Goal: Task Accomplishment & Management: Manage account settings

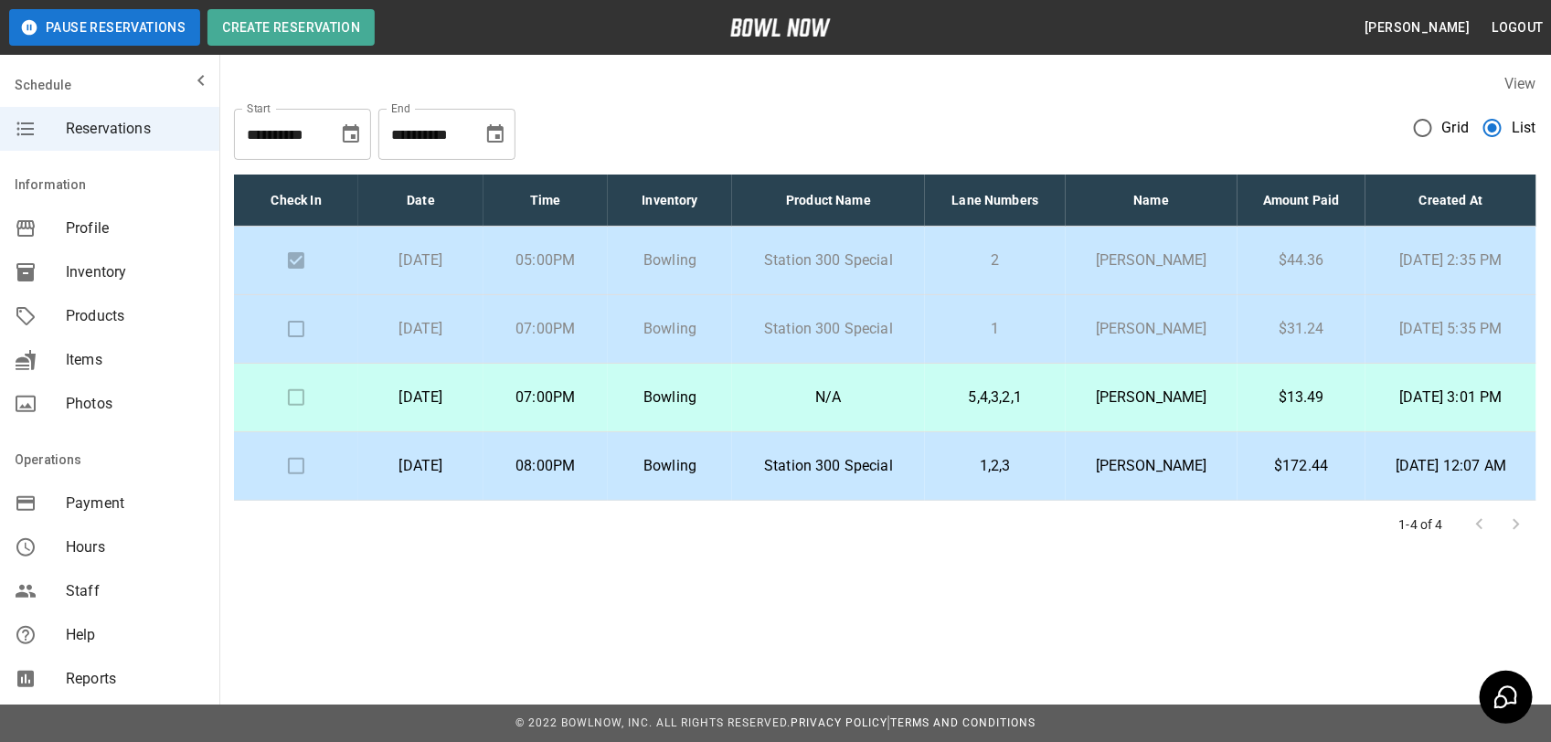
click at [725, 311] on td "Bowling" at bounding box center [670, 329] width 124 height 69
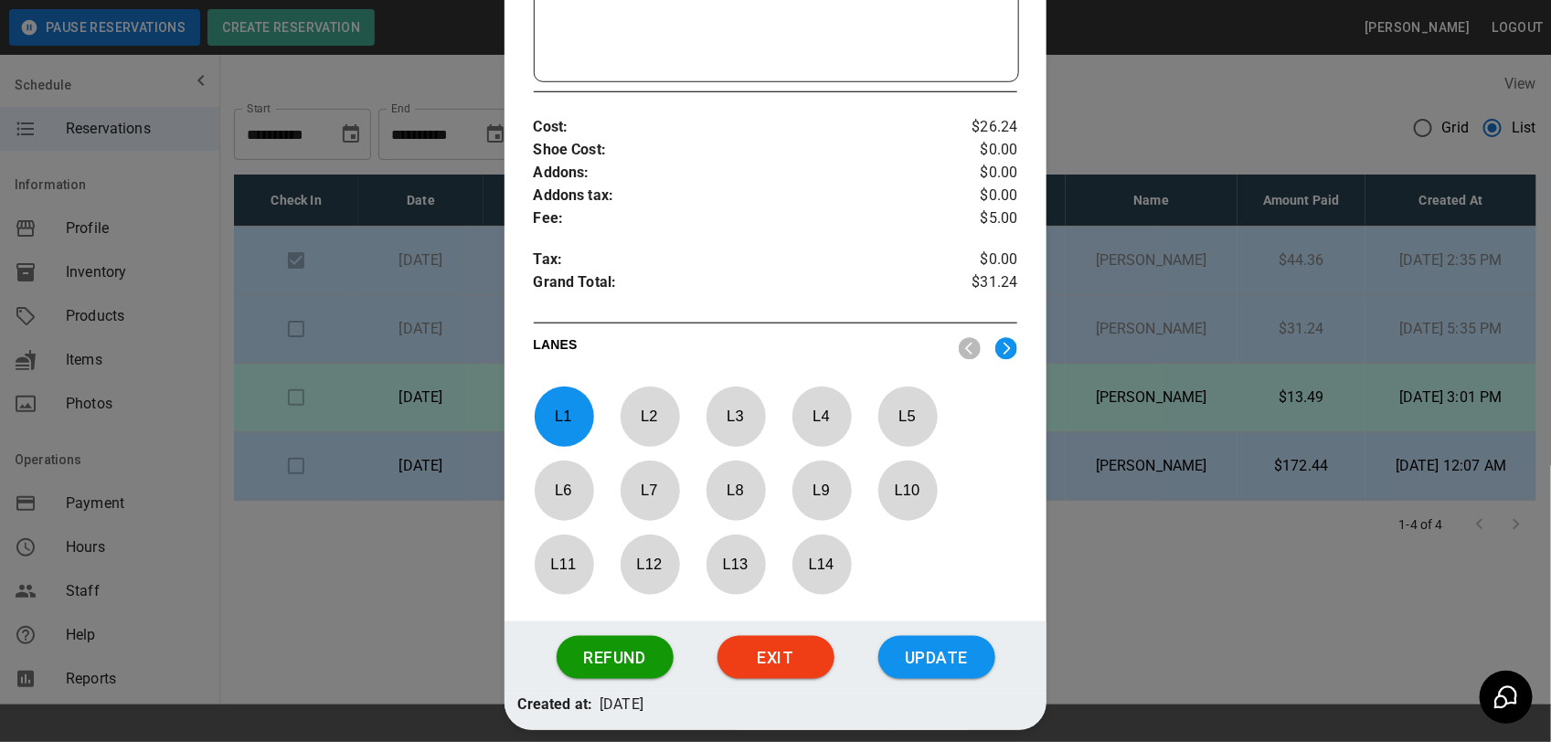
scroll to position [706, 0]
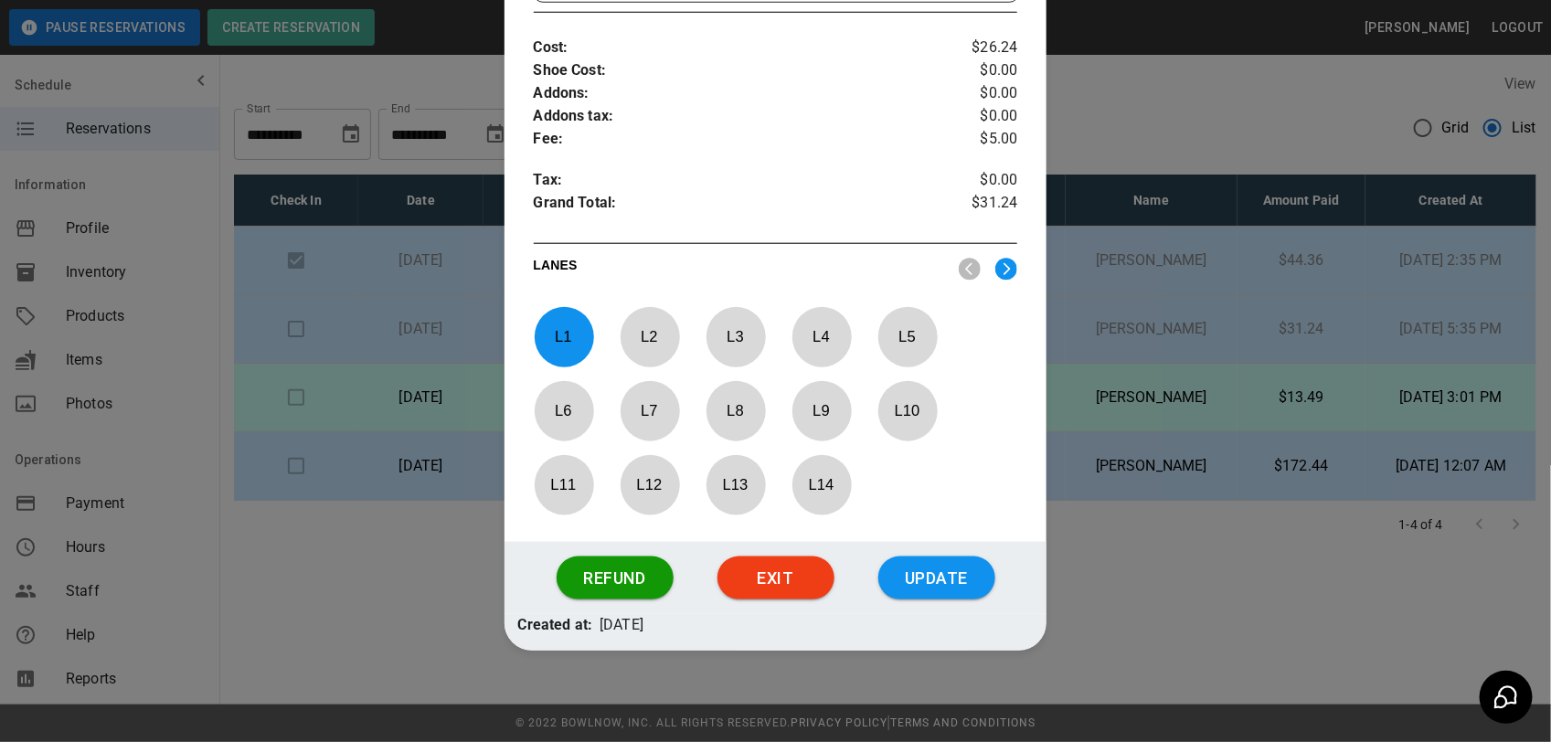
click at [1149, 605] on div at bounding box center [775, 371] width 1551 height 742
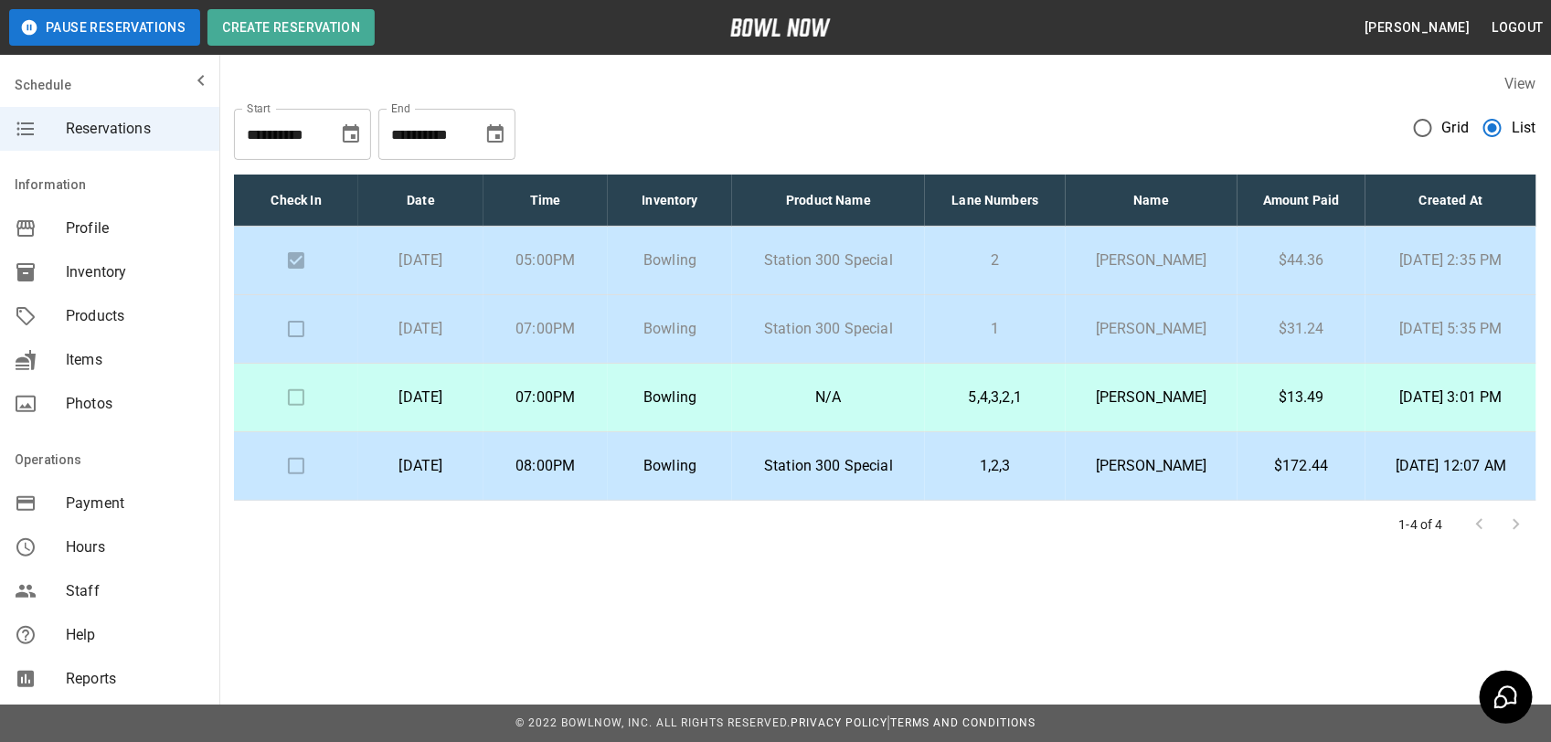
click at [1074, 317] on td "[PERSON_NAME]" at bounding box center [1151, 329] width 171 height 69
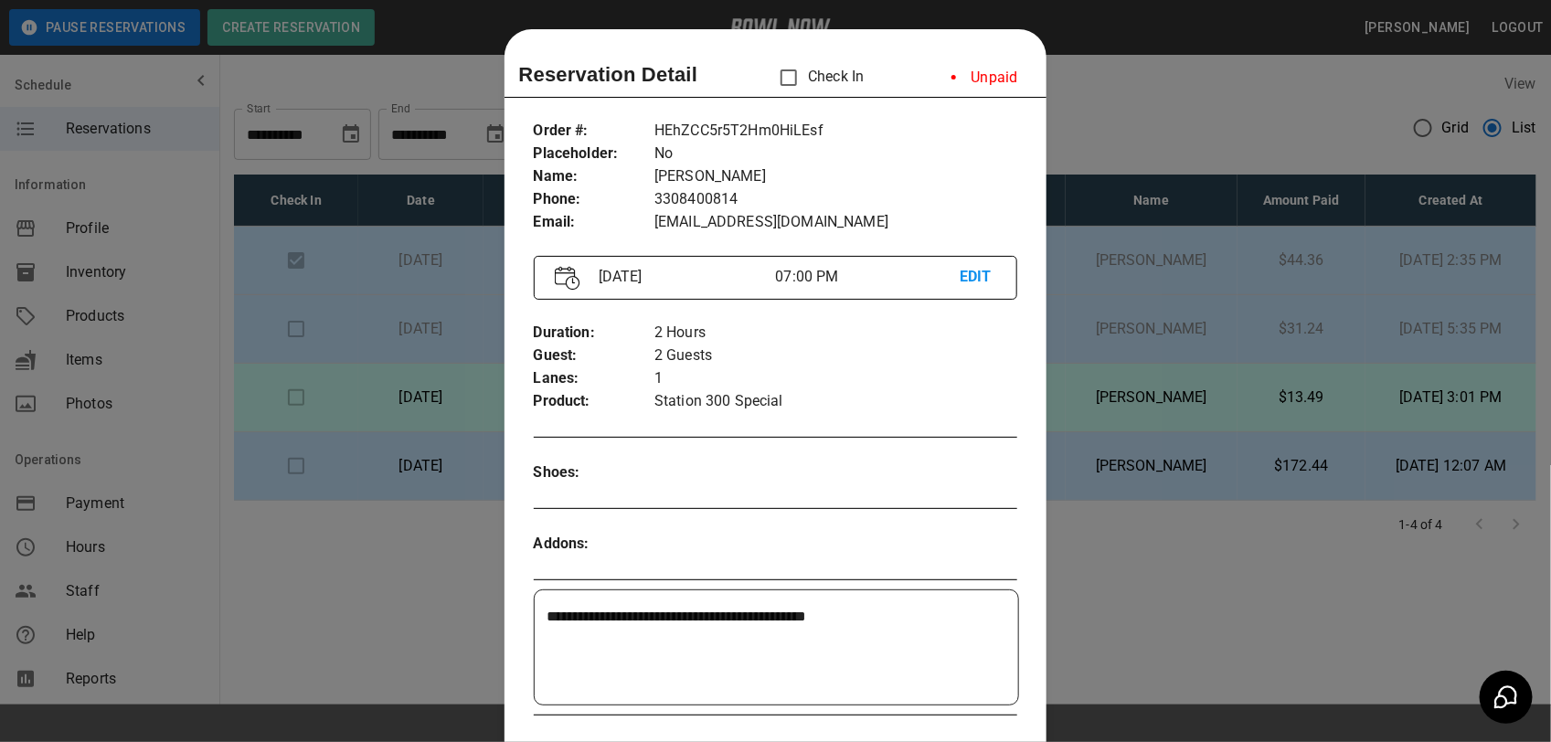
scroll to position [29, 0]
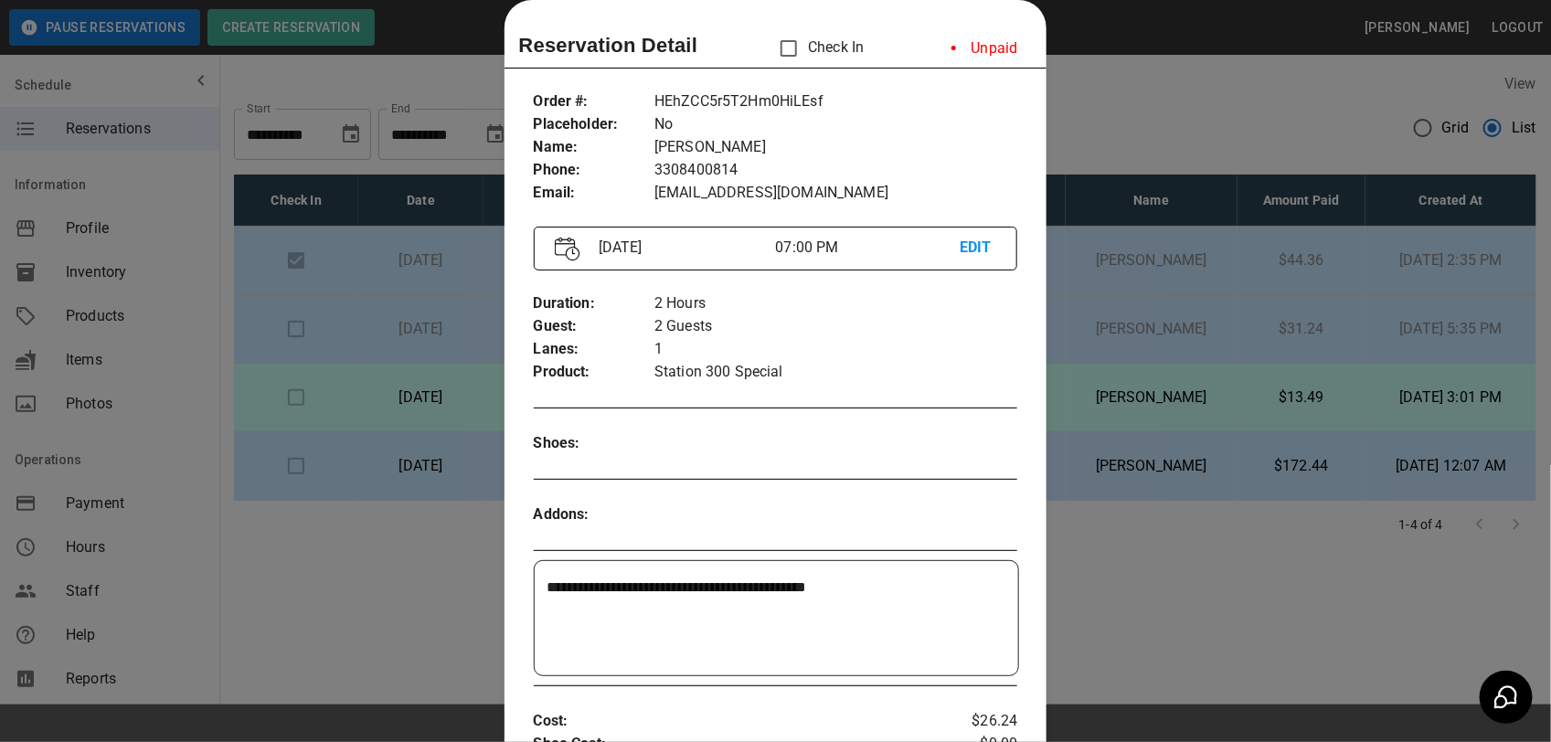
click at [1130, 560] on div at bounding box center [775, 371] width 1551 height 742
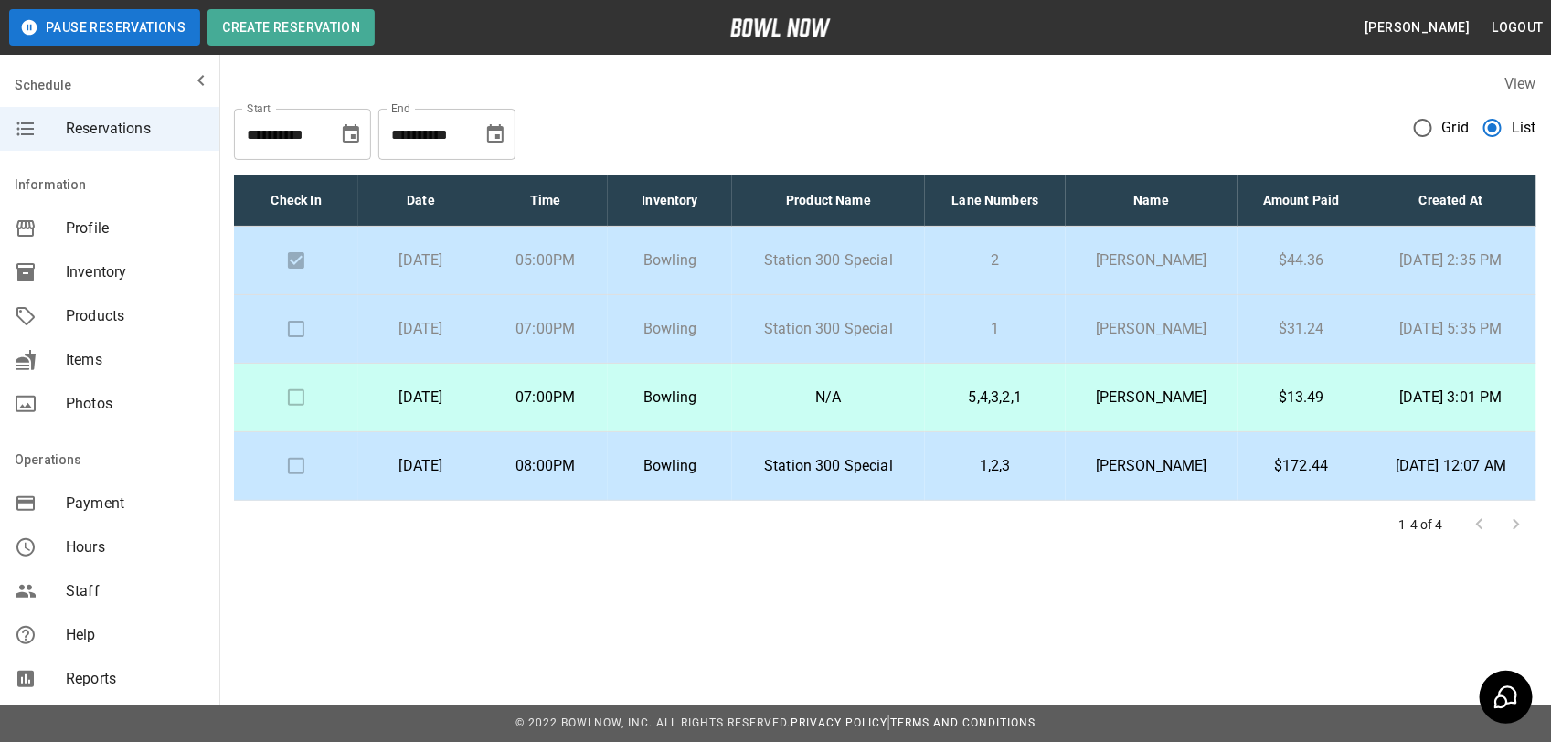
click at [1054, 344] on td "1" at bounding box center [995, 329] width 141 height 69
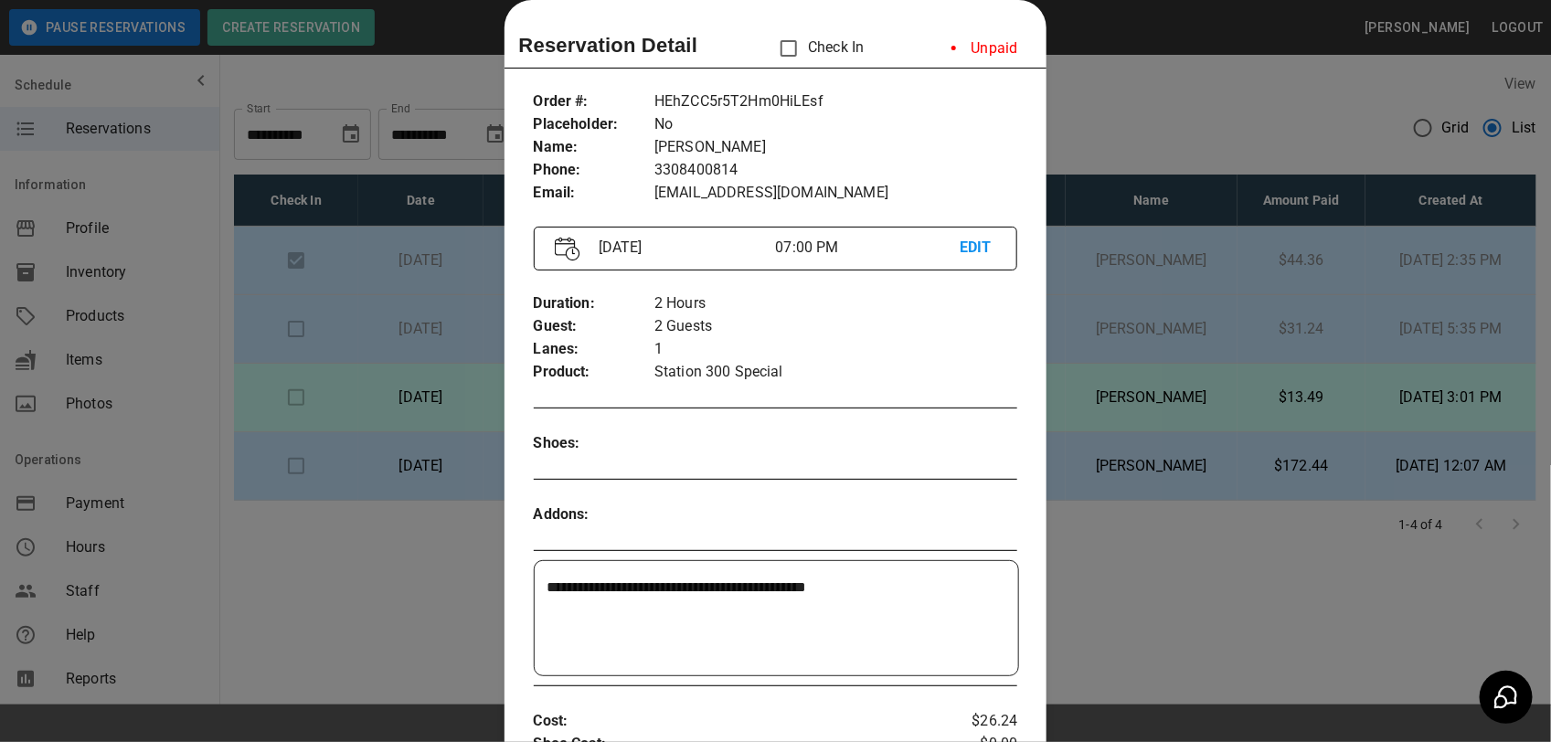
click at [1054, 344] on div at bounding box center [775, 371] width 1551 height 742
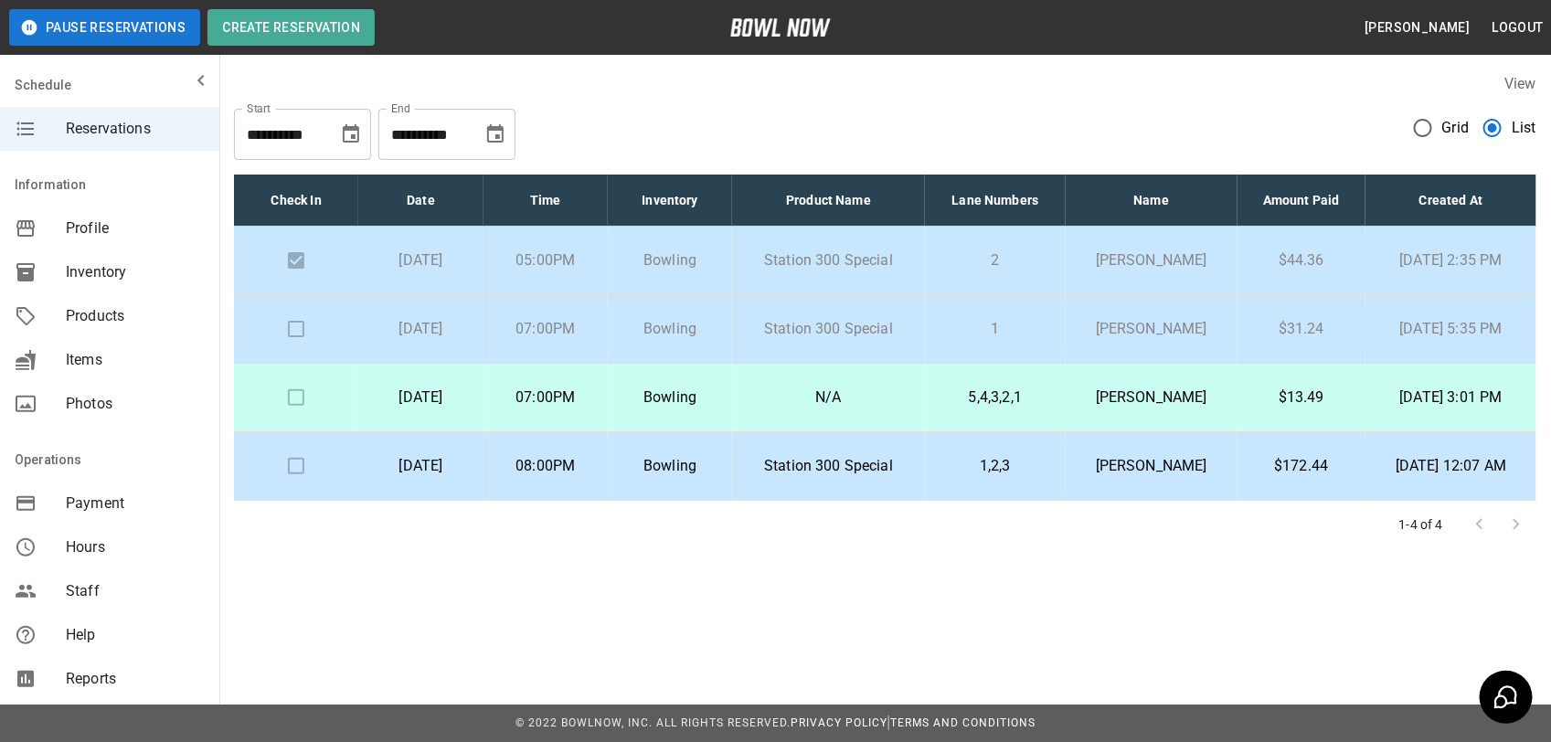
click at [1054, 344] on td "1" at bounding box center [995, 329] width 141 height 69
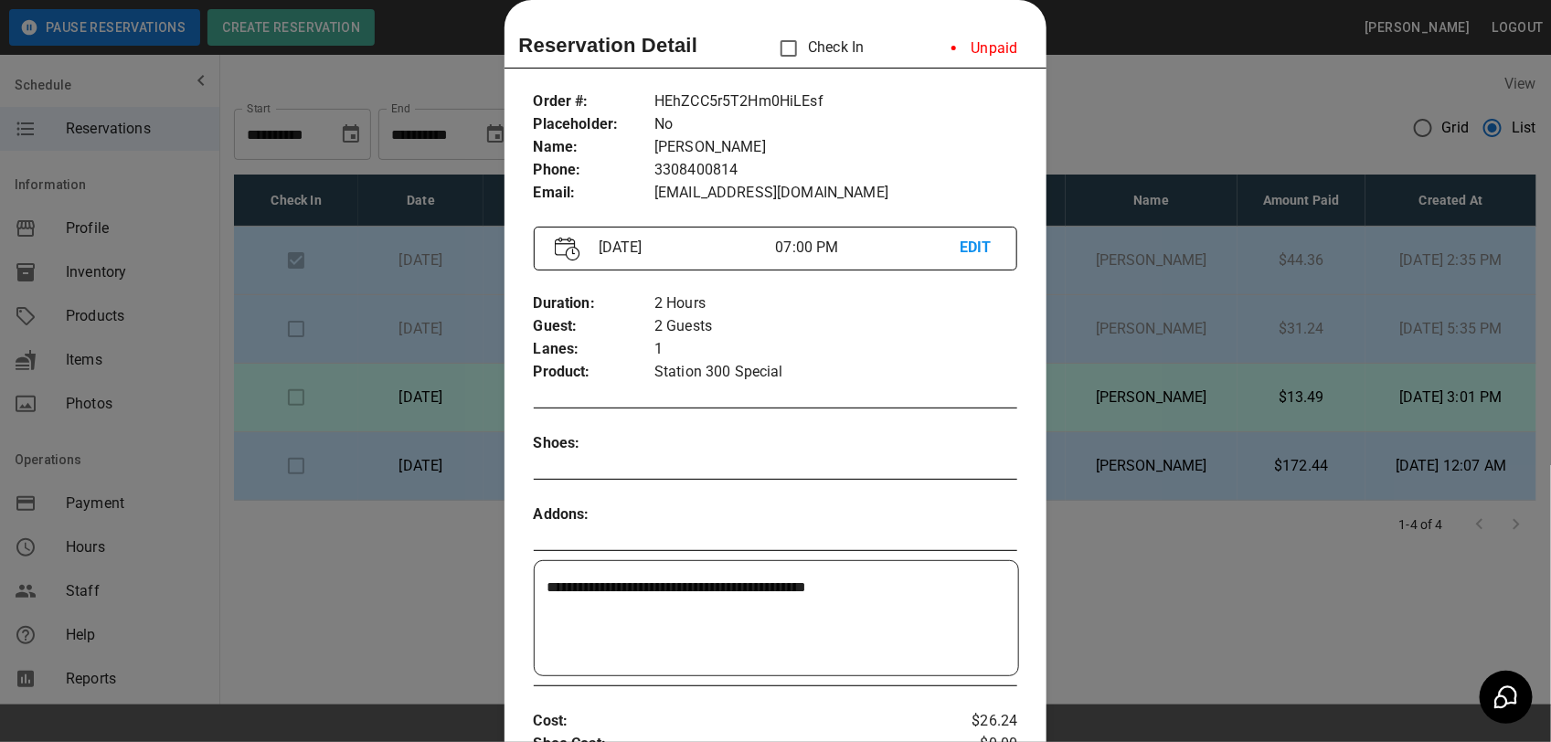
click at [1250, 284] on div at bounding box center [775, 371] width 1551 height 742
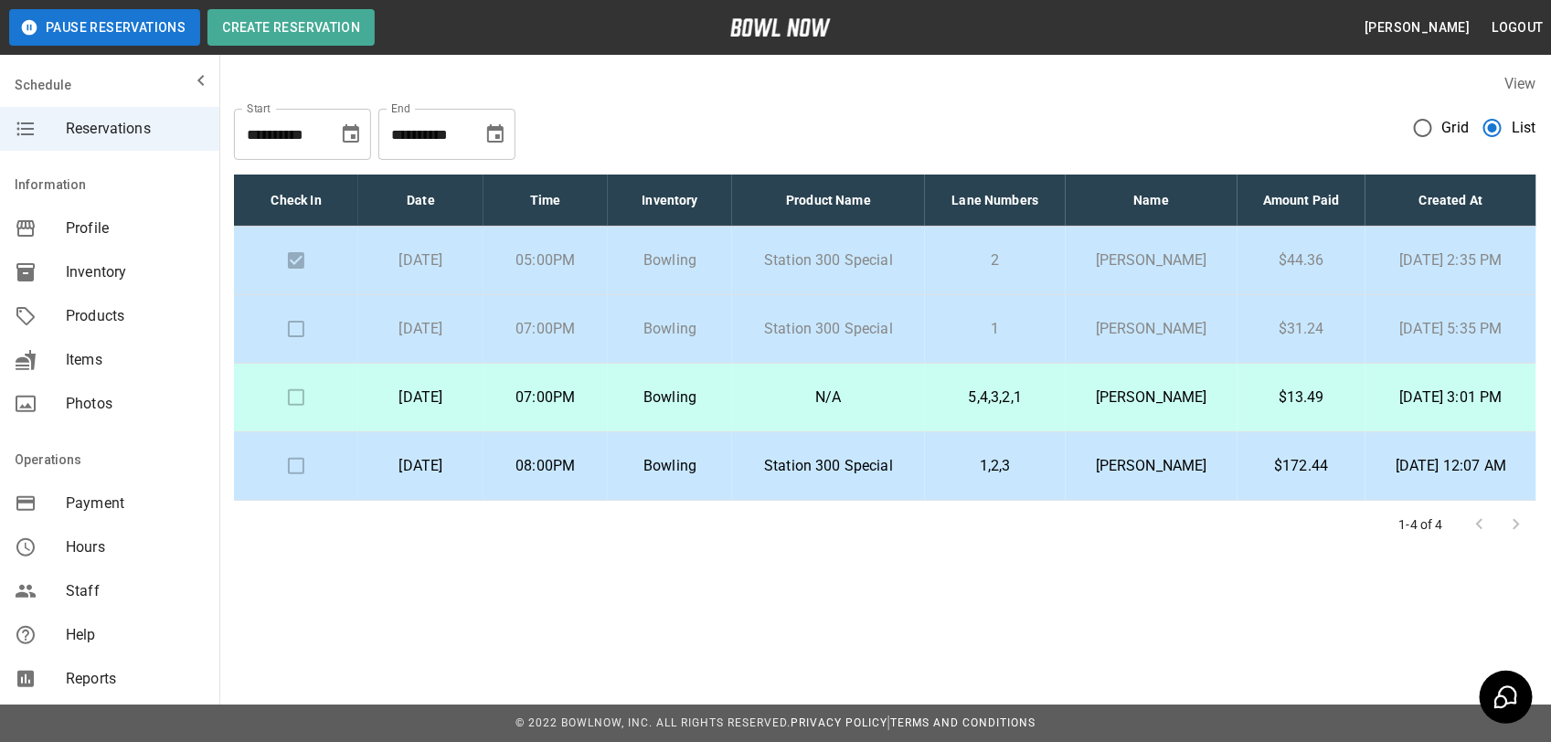
click at [1214, 274] on td "[PERSON_NAME]" at bounding box center [1151, 261] width 171 height 69
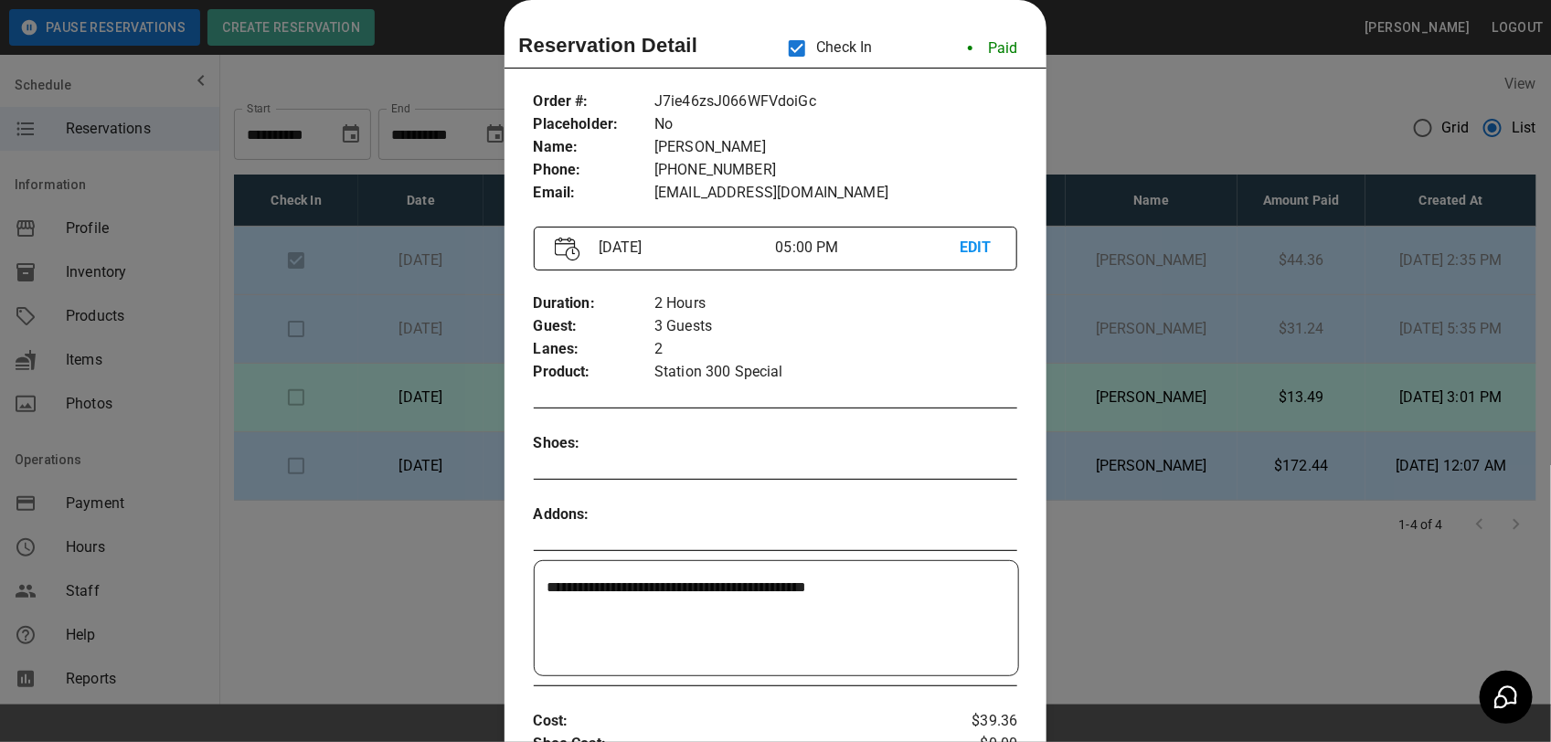
drag, startPoint x: 1244, startPoint y: 114, endPoint x: 1180, endPoint y: 256, distance: 155.5
click at [1245, 133] on div at bounding box center [775, 371] width 1551 height 742
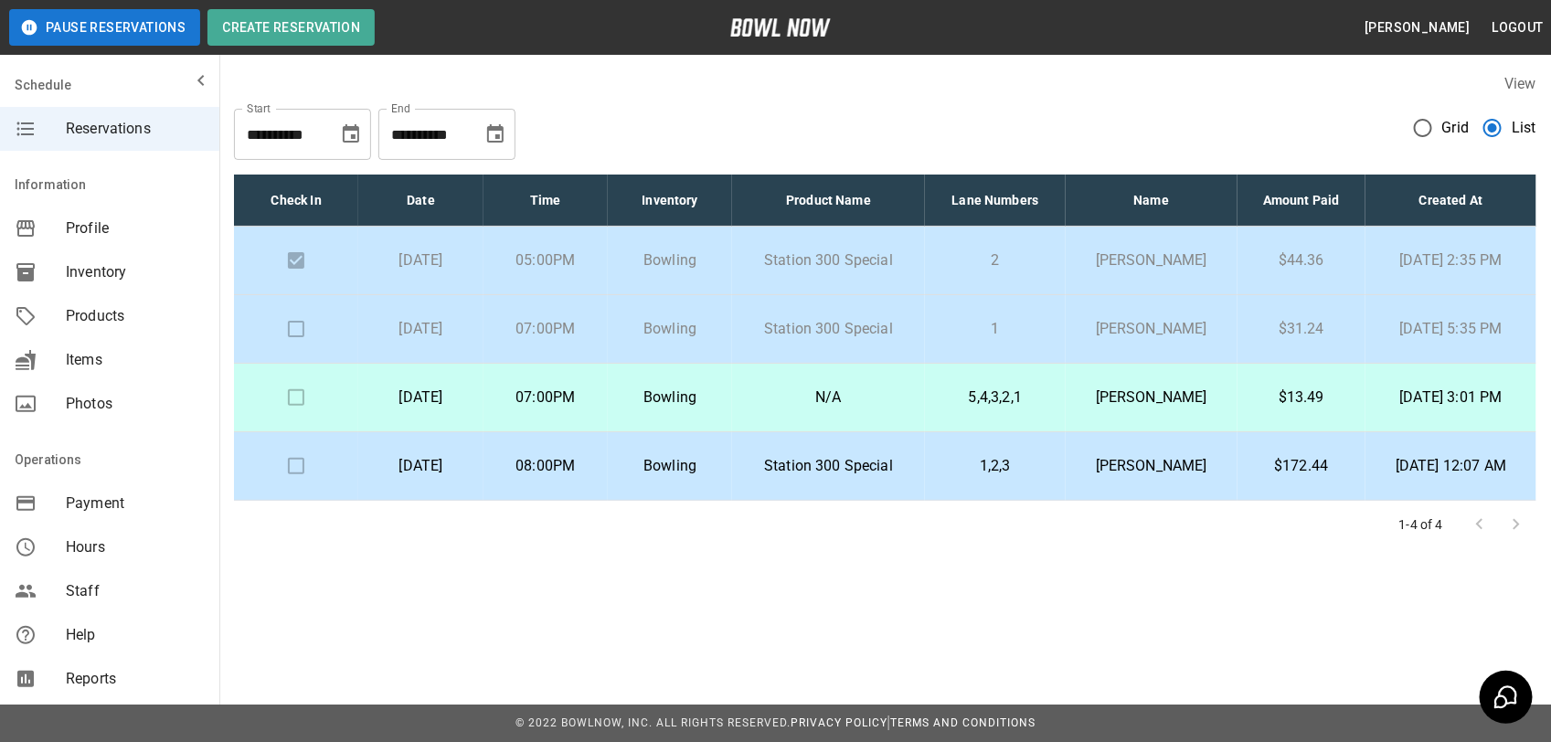
click at [1132, 394] on p "[PERSON_NAME]" at bounding box center [1151, 398] width 142 height 22
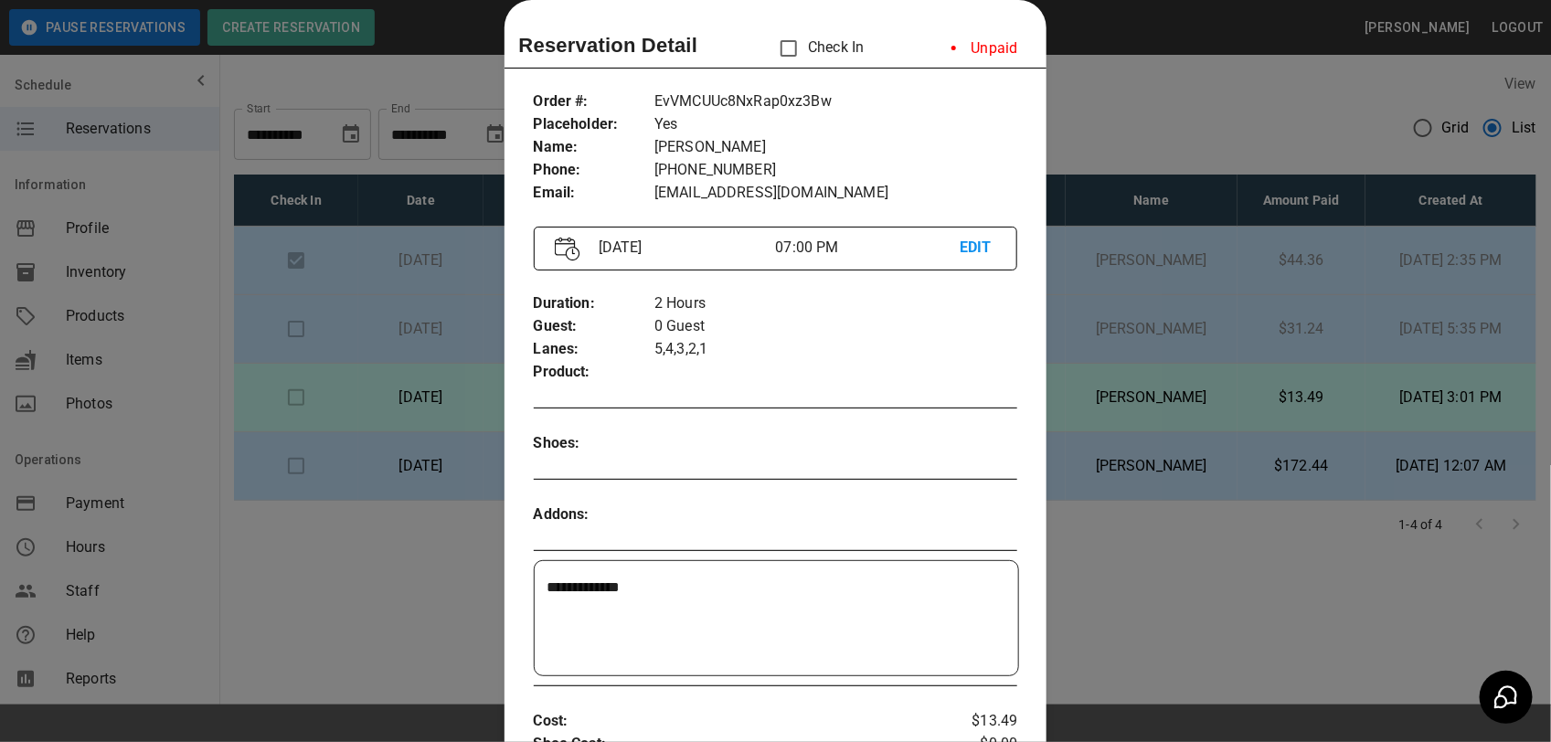
click at [1176, 548] on div at bounding box center [775, 371] width 1551 height 742
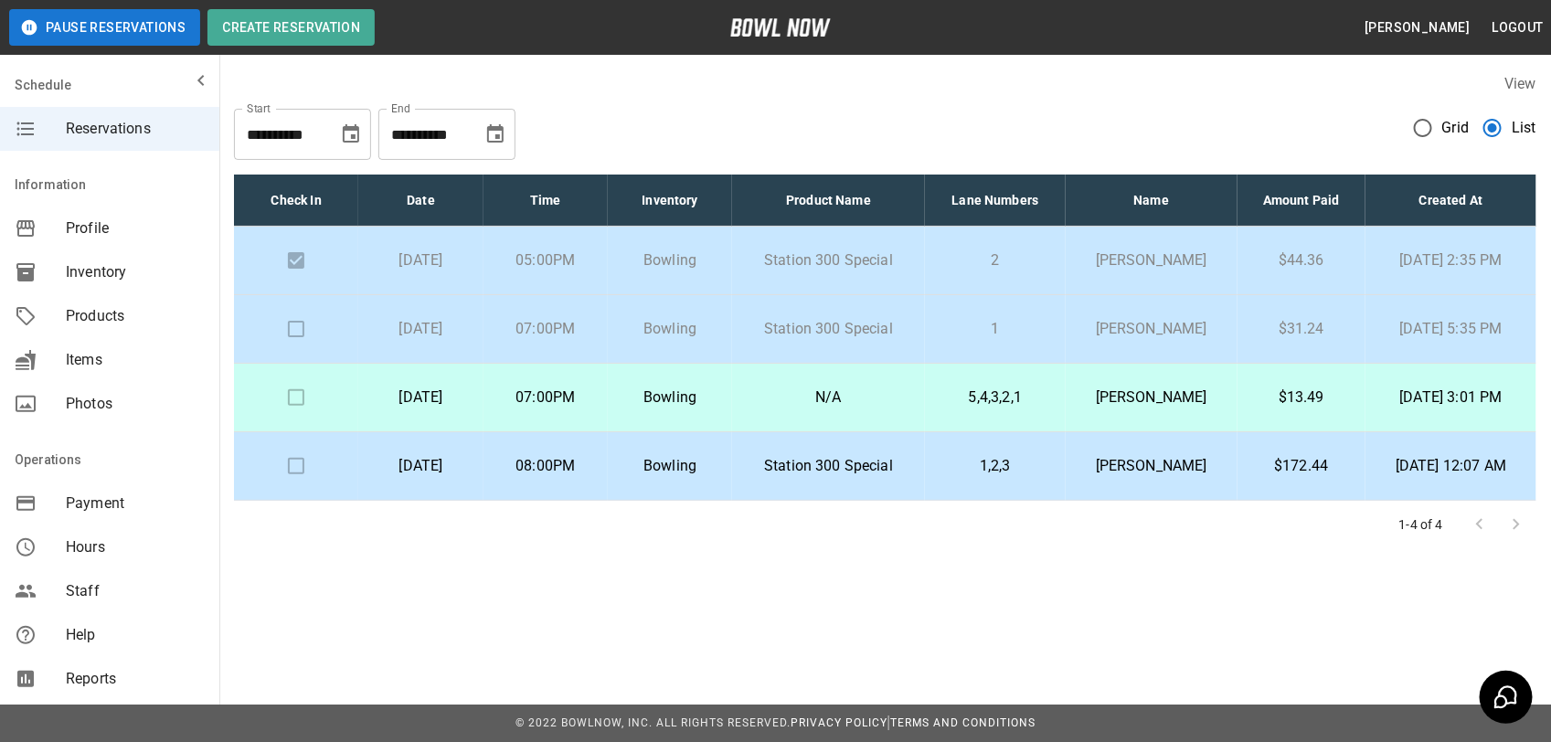
click at [1149, 437] on td "[PERSON_NAME]" at bounding box center [1151, 466] width 171 height 69
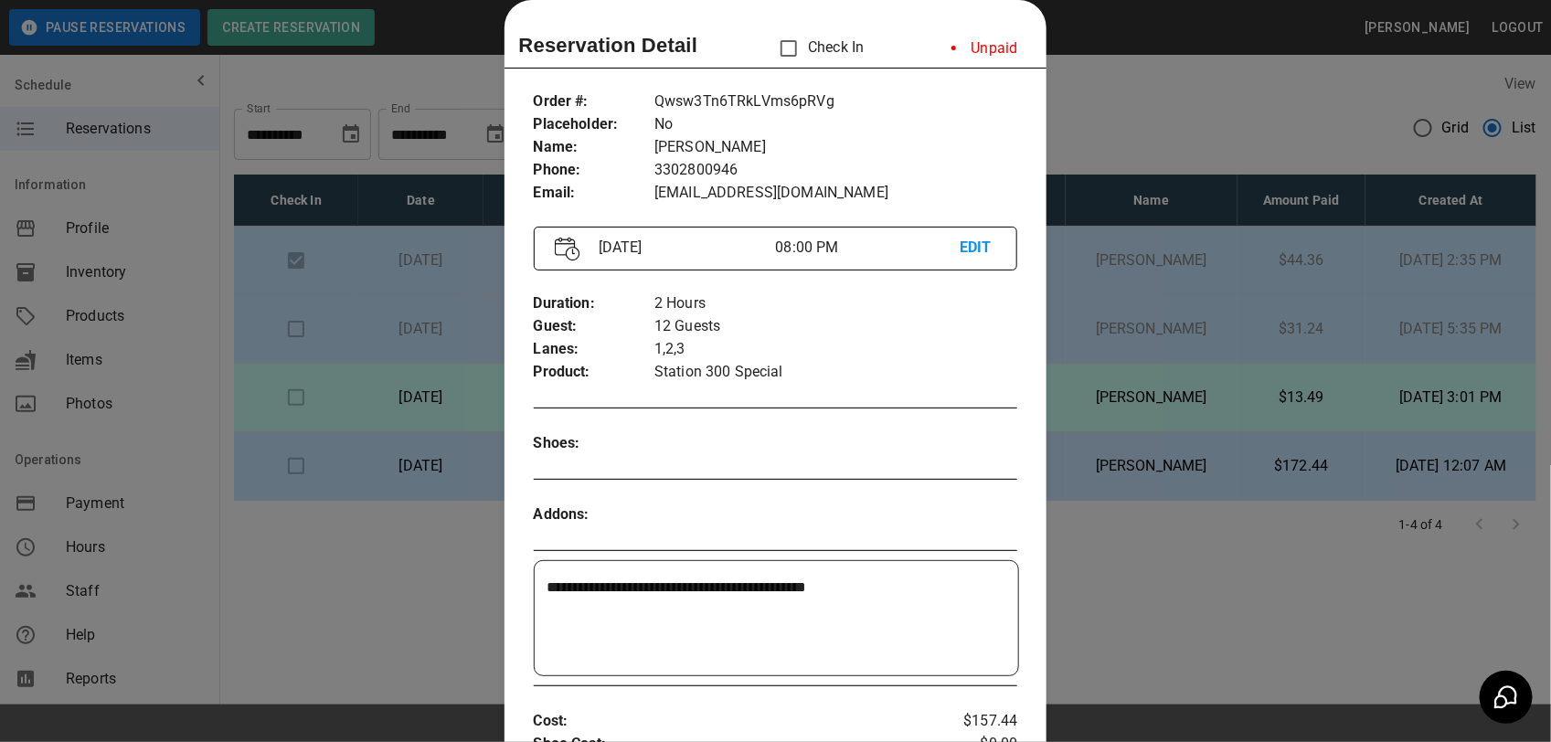
drag, startPoint x: 1122, startPoint y: 559, endPoint x: 1111, endPoint y: 412, distance: 147.6
click at [1108, 451] on div at bounding box center [775, 371] width 1551 height 742
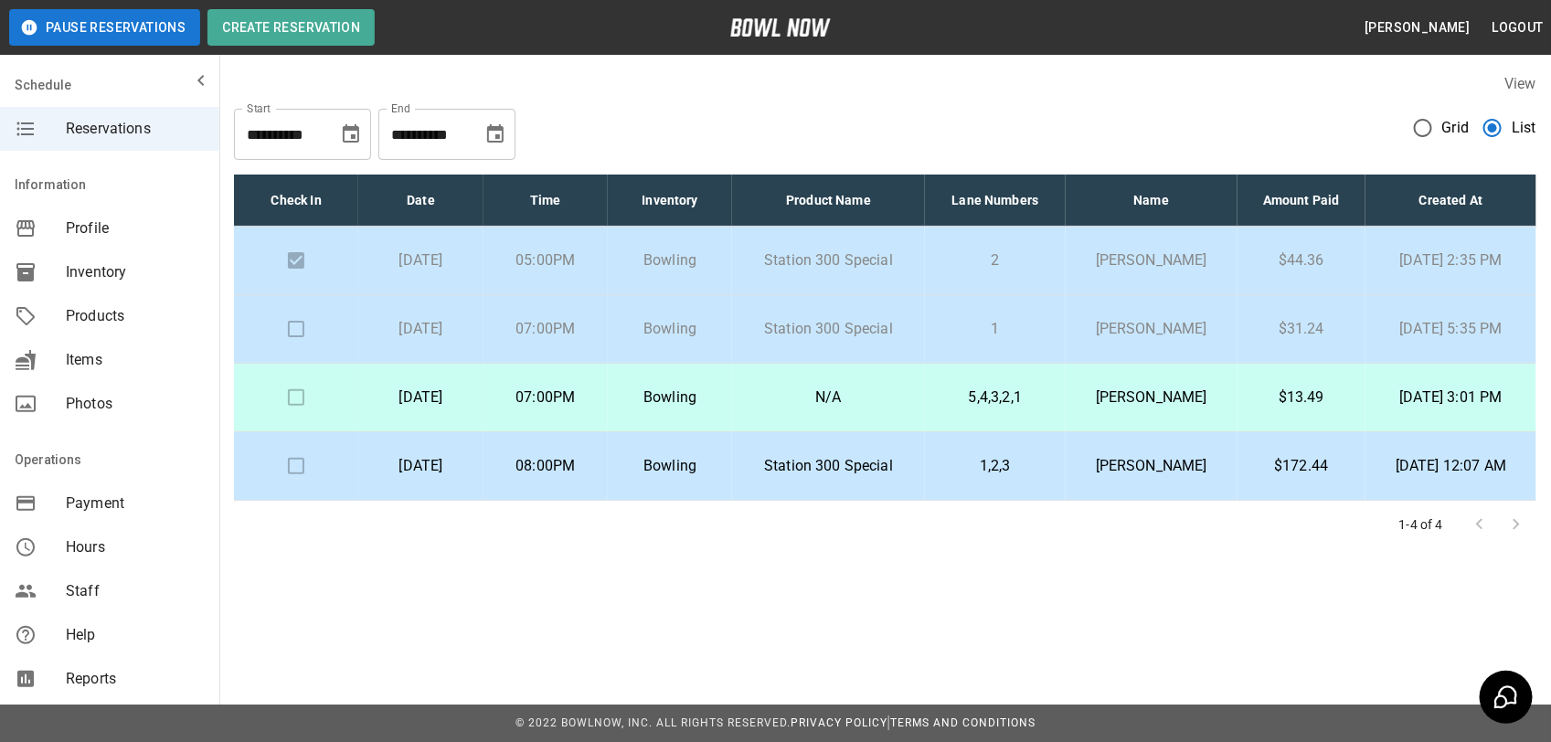
click at [1130, 325] on p "[PERSON_NAME]" at bounding box center [1151, 329] width 142 height 22
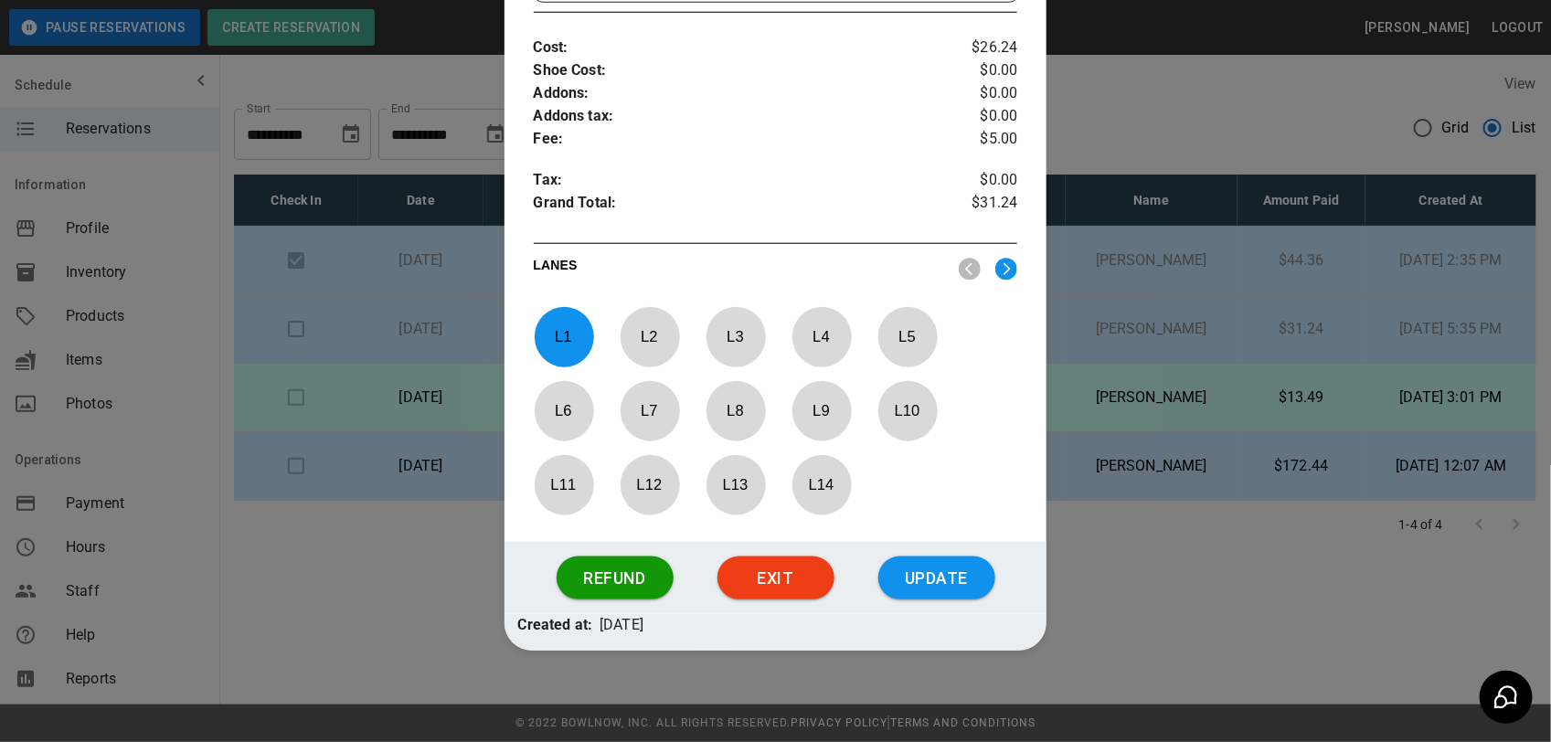
scroll to position [706, 0]
click at [941, 587] on button "Update" at bounding box center [936, 579] width 117 height 44
